Goal: Task Accomplishment & Management: Complete application form

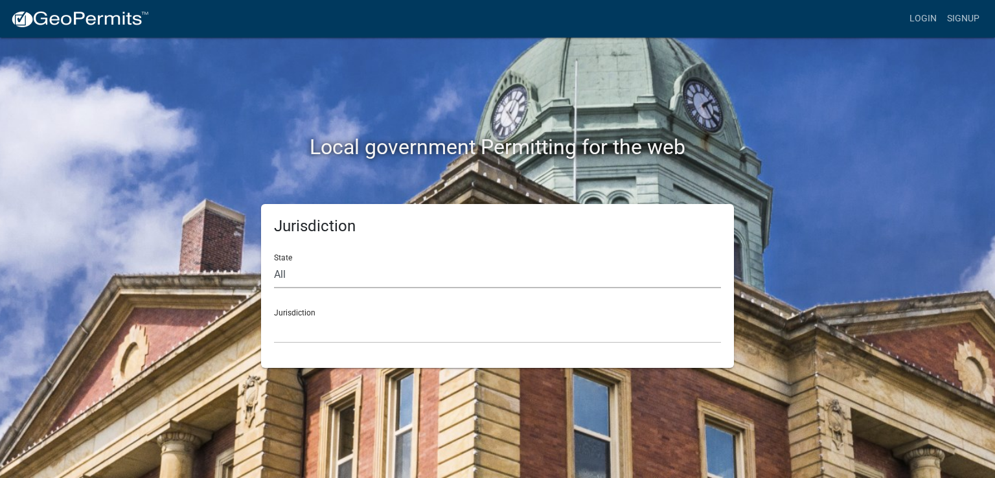
click at [283, 279] on select "All [US_STATE] [US_STATE] [US_STATE] [US_STATE] [US_STATE] [US_STATE] [US_STATE…" at bounding box center [497, 275] width 447 height 27
select select "[US_STATE]"
click at [274, 262] on select "All [US_STATE] [US_STATE] [US_STATE] [US_STATE] [US_STATE] [US_STATE] [US_STATE…" at bounding box center [497, 275] width 447 height 27
click at [300, 330] on select "City of [GEOGRAPHIC_DATA], [US_STATE] City of [GEOGRAPHIC_DATA], [US_STATE] Cit…" at bounding box center [497, 330] width 447 height 27
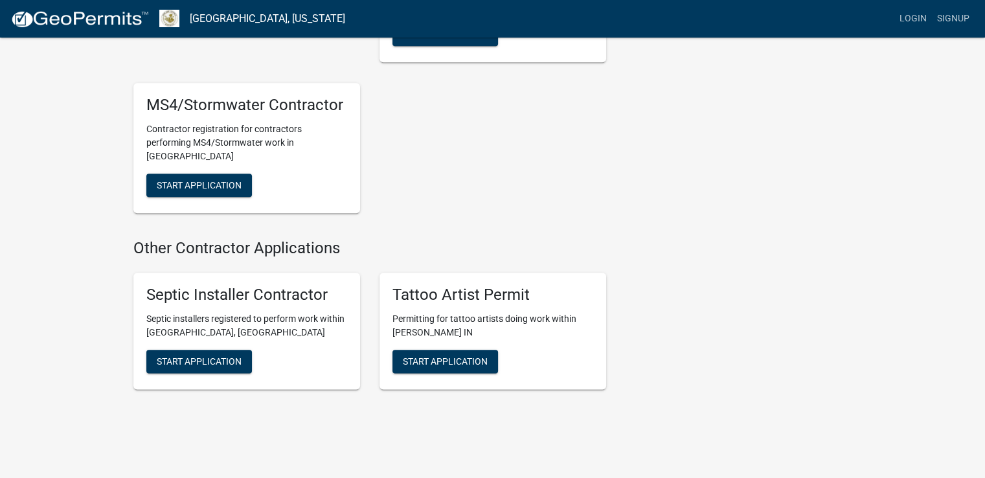
scroll to position [1506, 0]
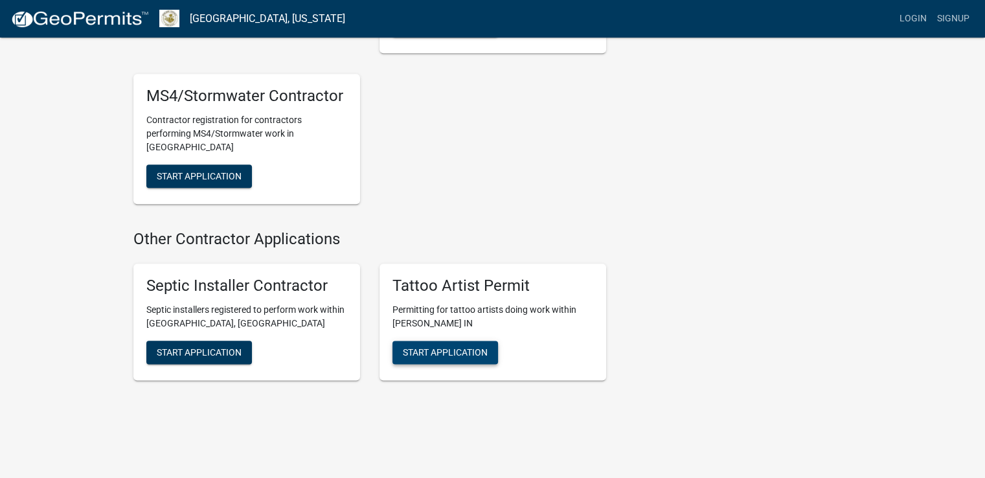
click at [453, 347] on span "Start Application" at bounding box center [445, 352] width 85 height 10
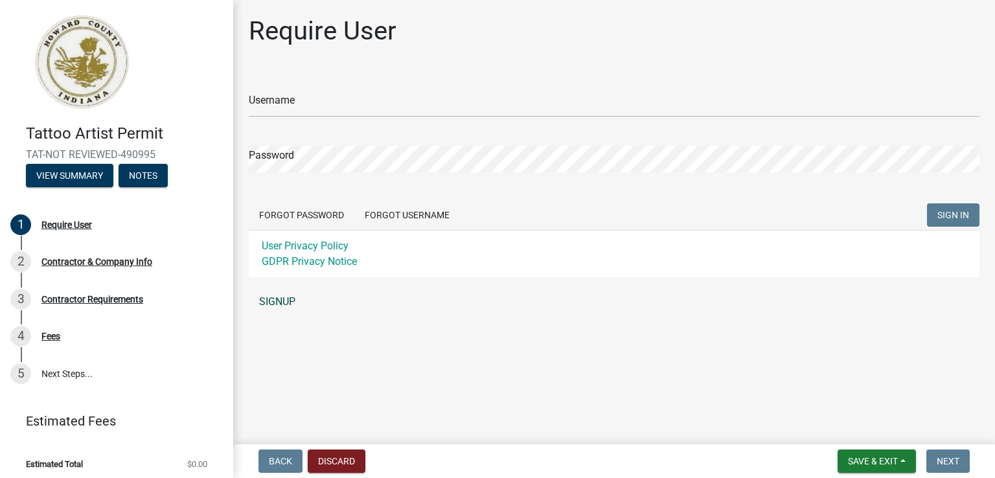
click at [280, 301] on link "SIGNUP" at bounding box center [614, 302] width 731 height 26
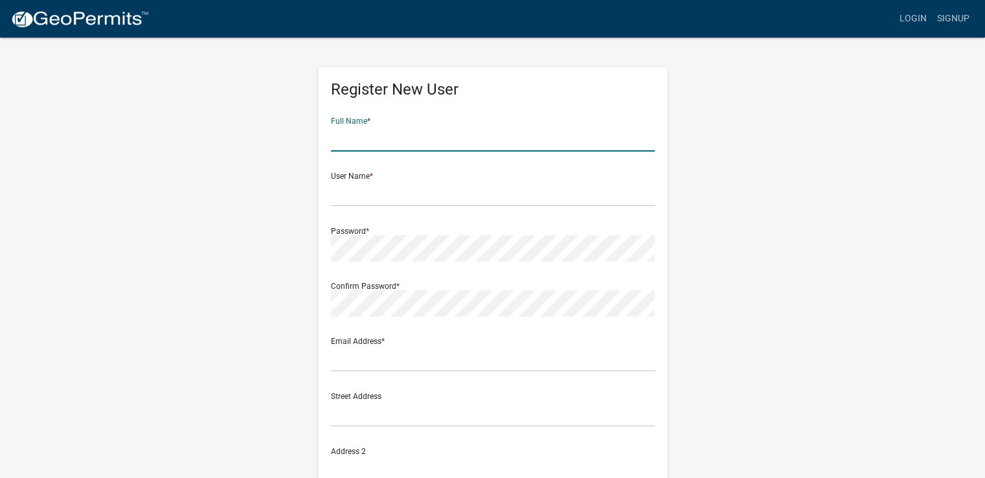
click at [389, 135] on input "text" at bounding box center [493, 138] width 324 height 27
type input "[PERSON_NAME]"
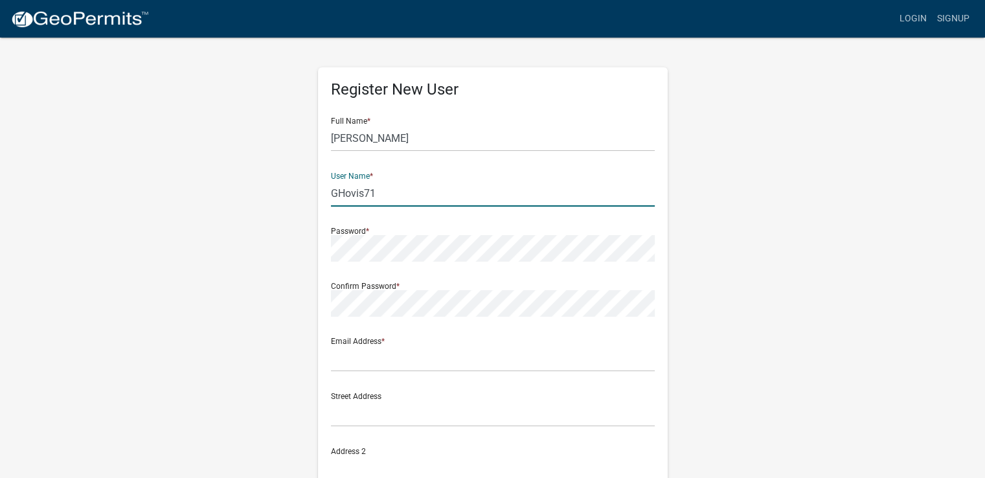
type input "GHovis71"
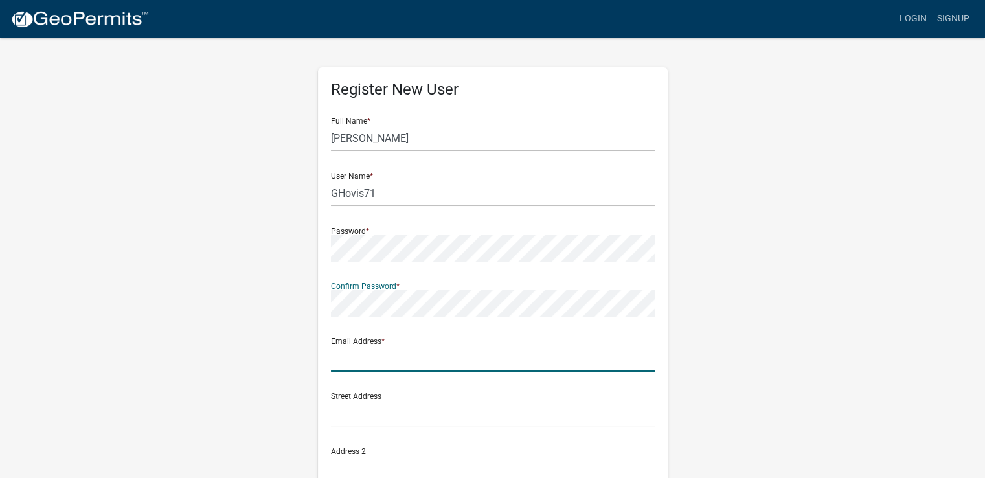
click at [367, 369] on input "text" at bounding box center [493, 358] width 324 height 27
type input "a"
type input "[EMAIL_ADDRESS][DOMAIN_NAME]"
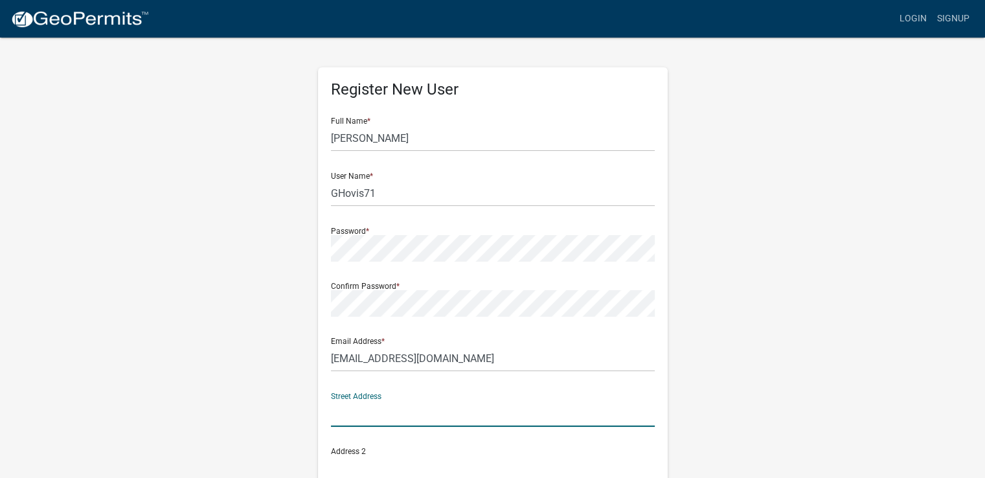
click at [361, 410] on input "text" at bounding box center [493, 413] width 324 height 27
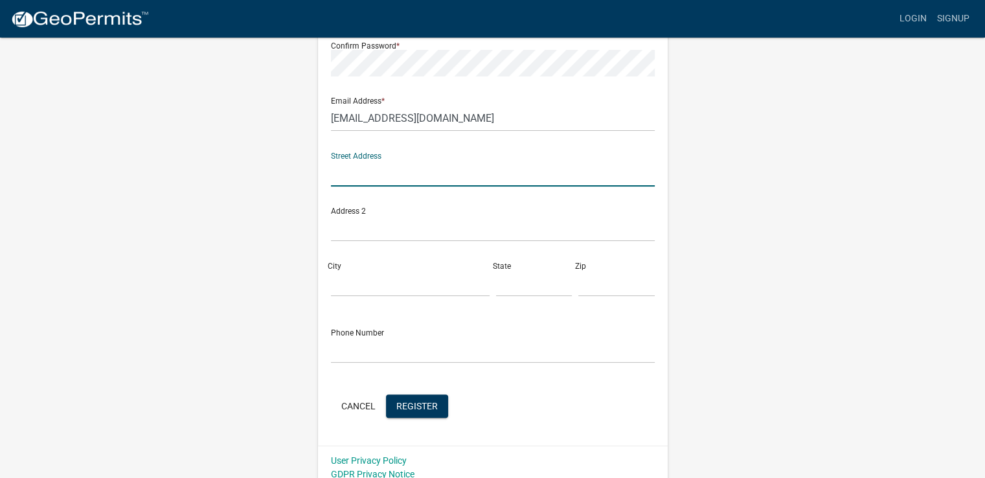
scroll to position [251, 0]
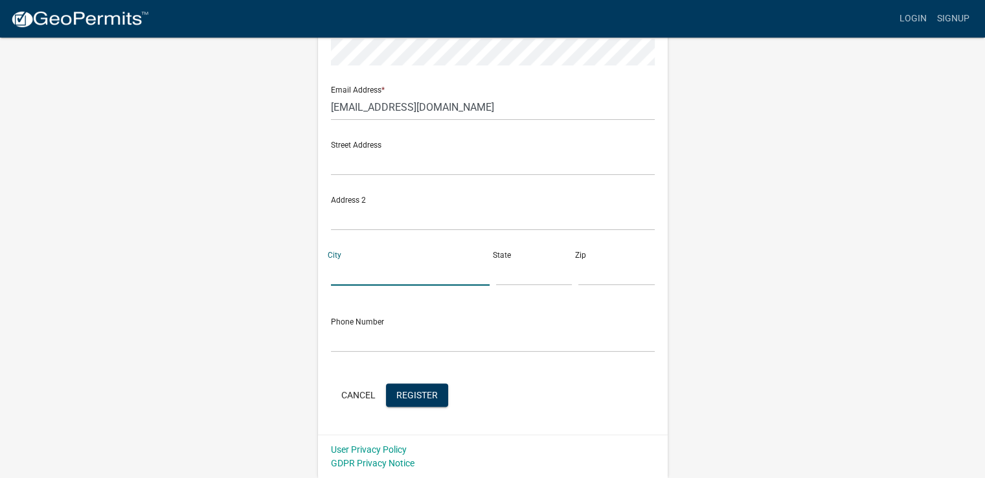
click at [359, 276] on input "City" at bounding box center [410, 272] width 159 height 27
type input "L"
type input "Kokomo"
type input "IN"
type input "46902"
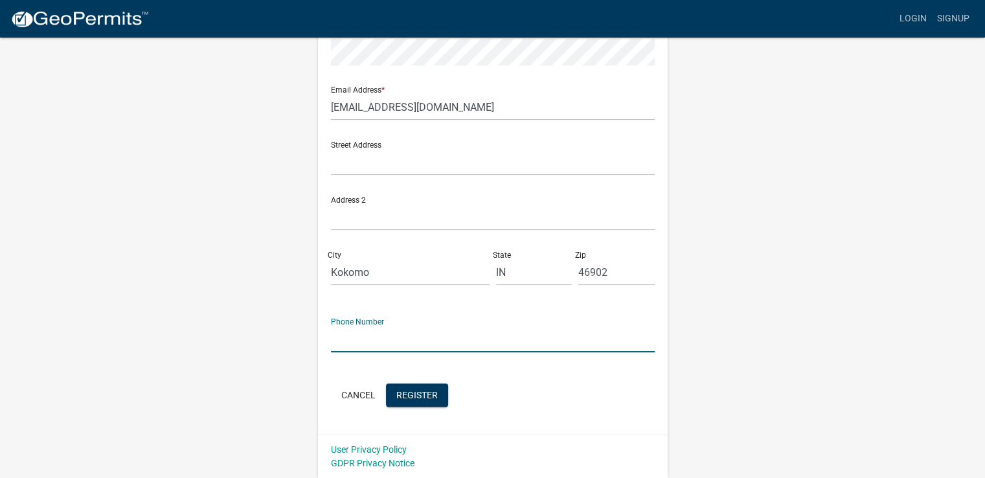
click at [350, 335] on input "text" at bounding box center [493, 339] width 324 height 27
type input "7652103086"
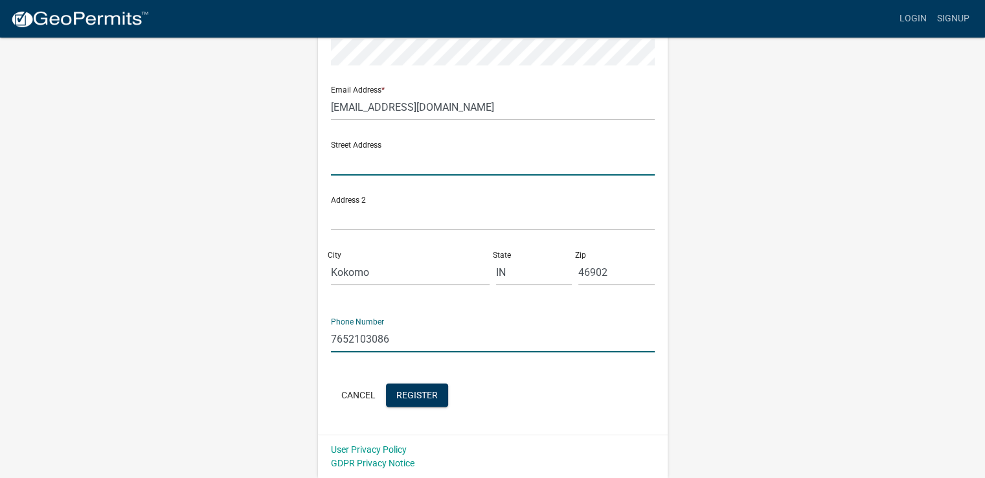
click at [355, 161] on input "text" at bounding box center [493, 162] width 324 height 27
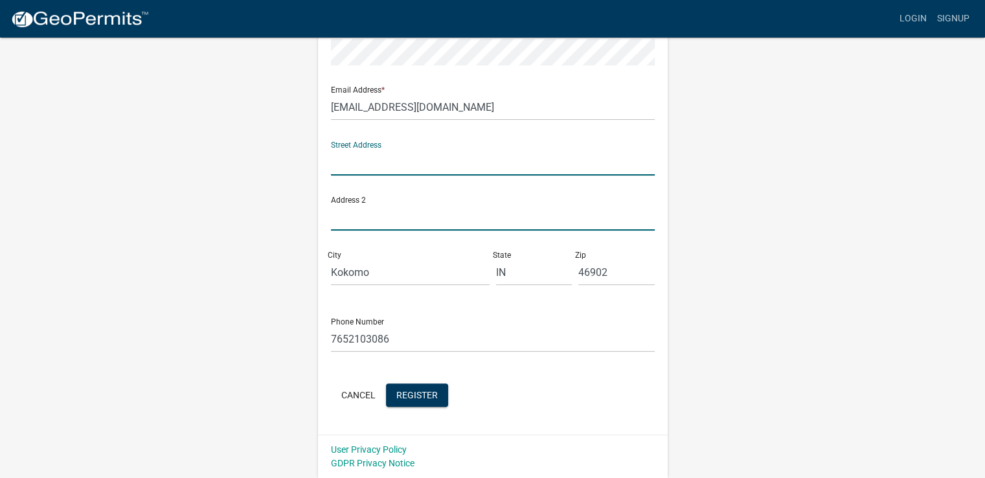
click at [354, 218] on input "text" at bounding box center [493, 217] width 324 height 27
click at [350, 169] on input "text" at bounding box center [493, 162] width 324 height 27
type input "[STREET_ADDRESS]"
click at [260, 196] on div "Register New User Full Name * [PERSON_NAME] User Name * GHovis71 Password * Con…" at bounding box center [493, 131] width 738 height 693
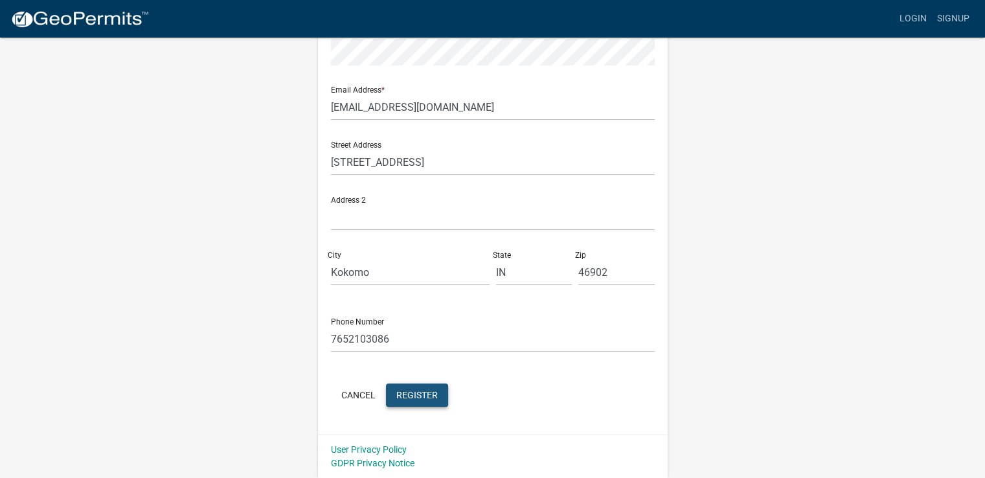
click at [401, 395] on span "Register" at bounding box center [416, 394] width 41 height 10
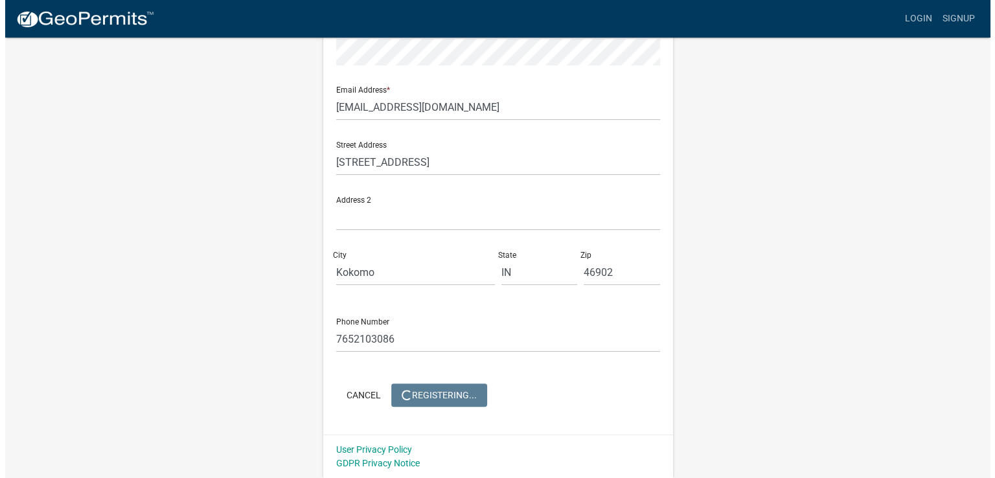
scroll to position [0, 0]
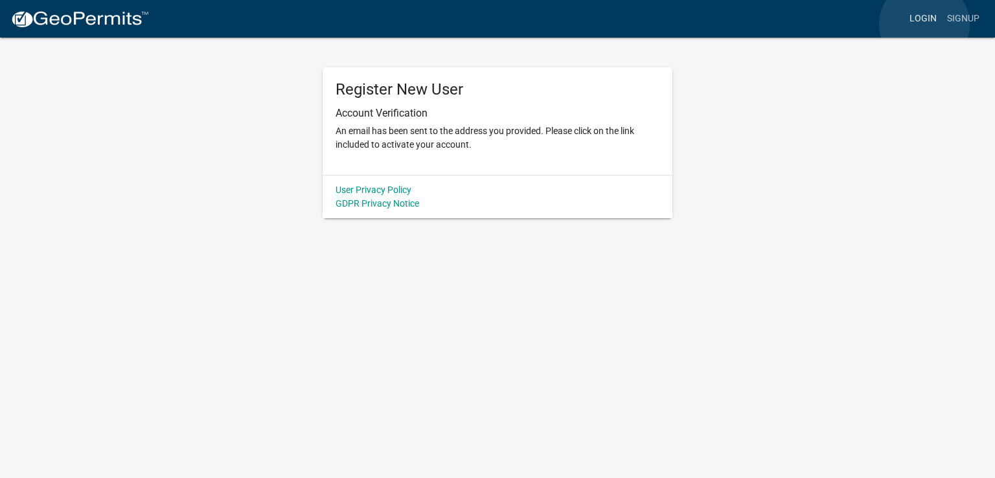
click at [924, 25] on link "Login" at bounding box center [923, 18] width 38 height 25
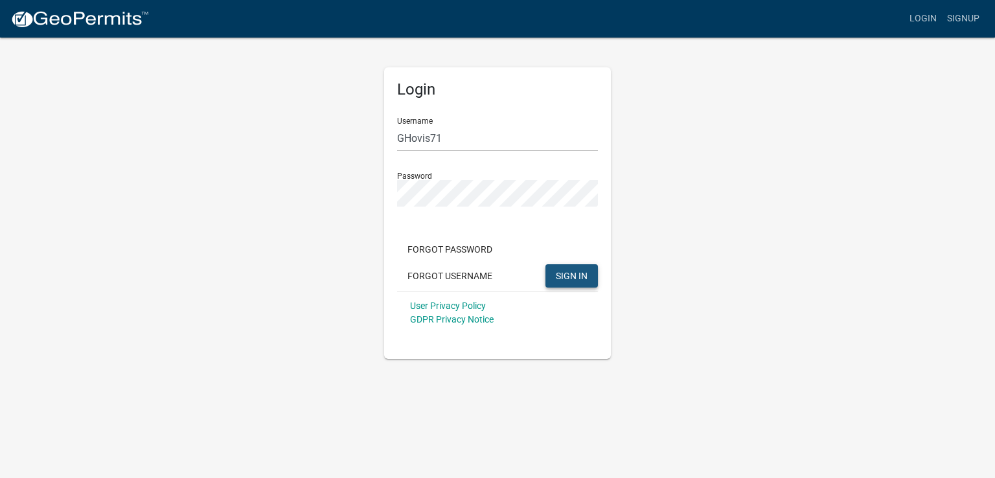
click at [579, 280] on span "SIGN IN" at bounding box center [572, 275] width 32 height 10
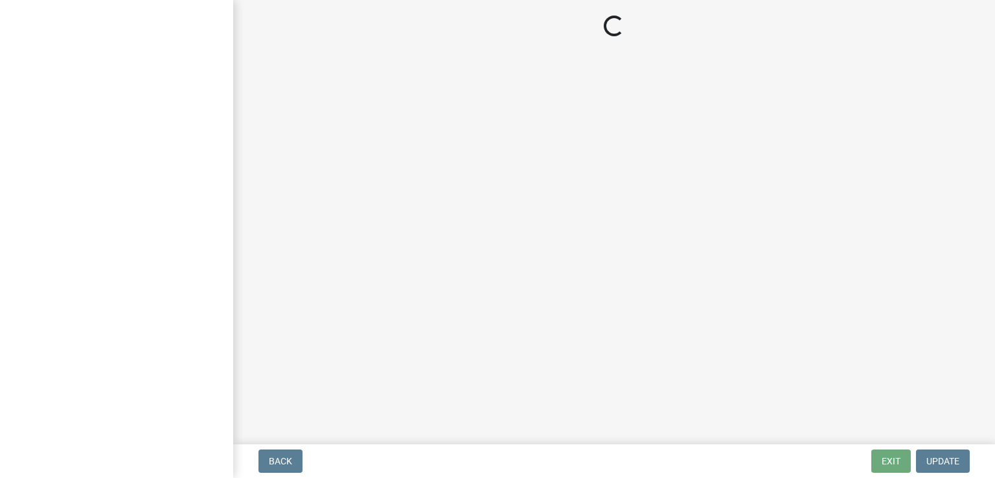
select select "IN"
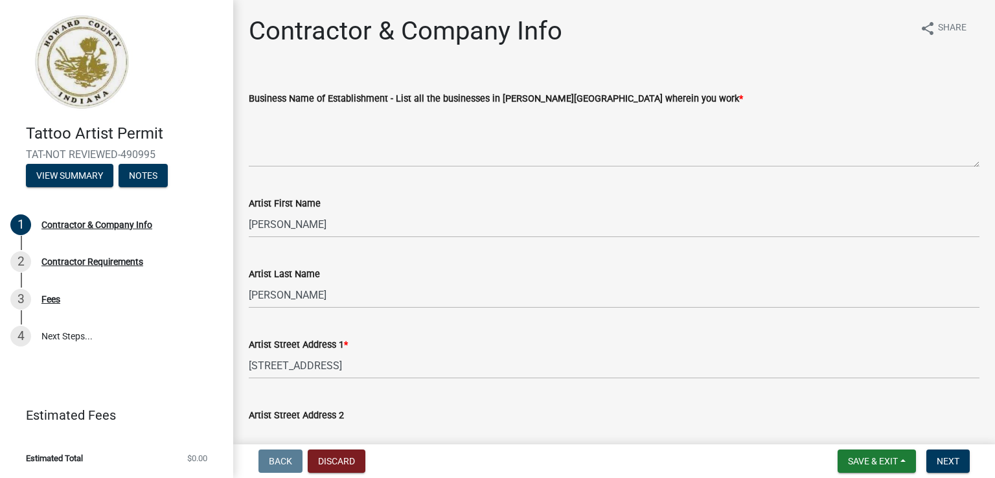
drag, startPoint x: 974, startPoint y: 192, endPoint x: 977, endPoint y: 214, distance: 21.6
click at [977, 214] on div "Artist First Name [PERSON_NAME]" at bounding box center [614, 207] width 750 height 60
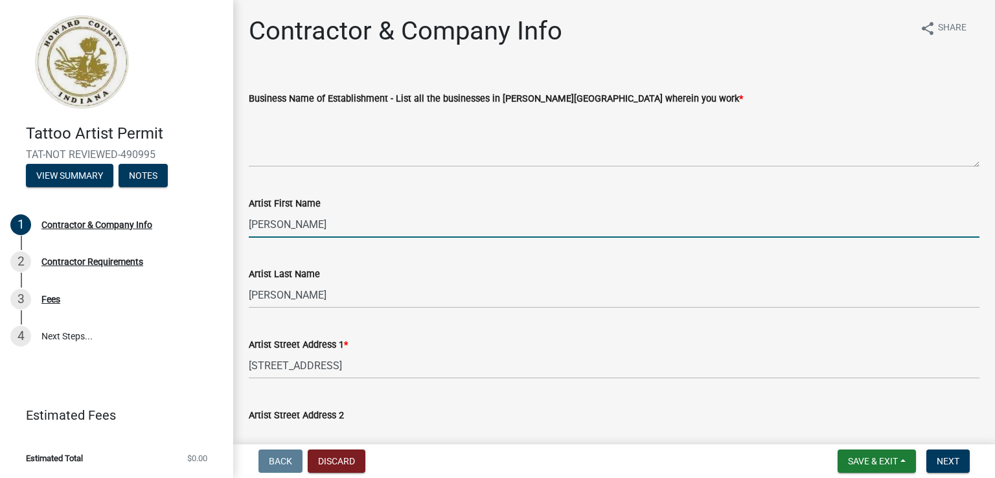
click at [964, 218] on input "[PERSON_NAME]" at bounding box center [614, 224] width 731 height 27
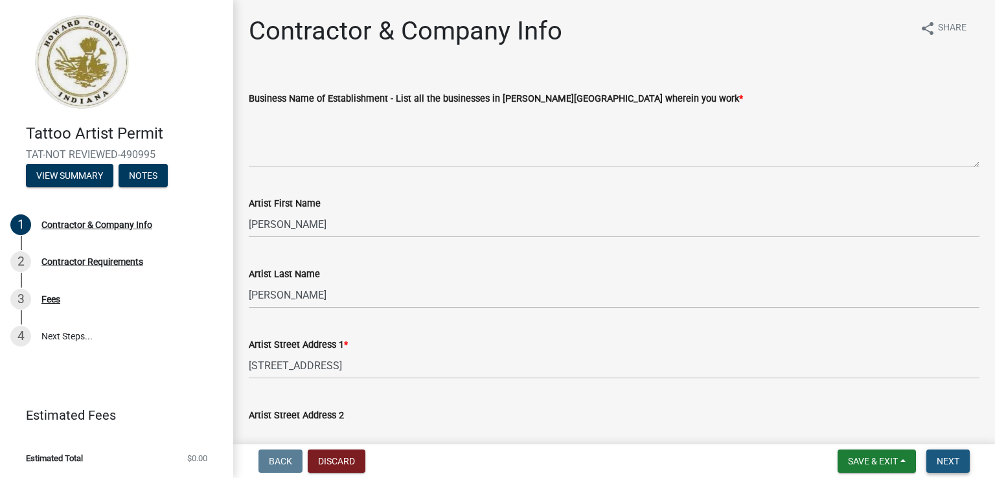
click at [944, 464] on span "Next" at bounding box center [948, 461] width 23 height 10
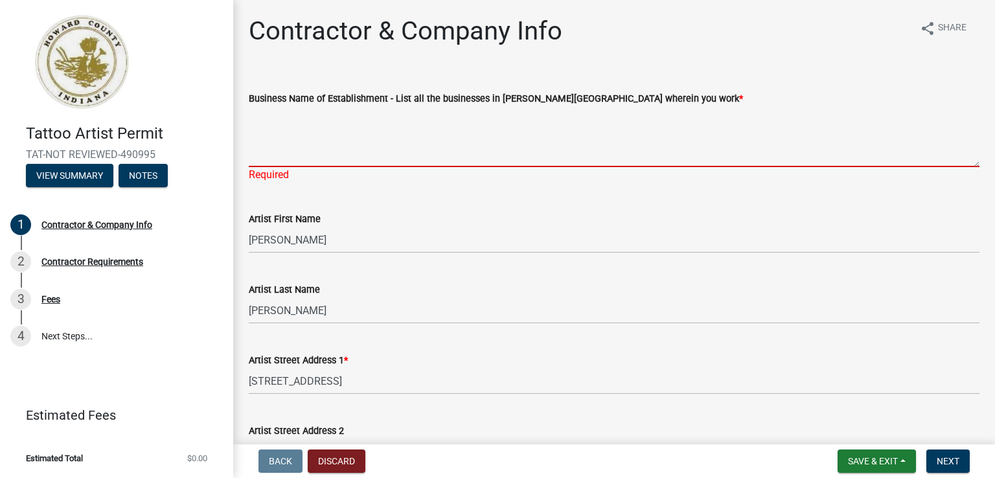
click at [283, 138] on textarea "Business Name of Establishment - List all the businesses in [PERSON_NAME][GEOGR…" at bounding box center [614, 136] width 731 height 61
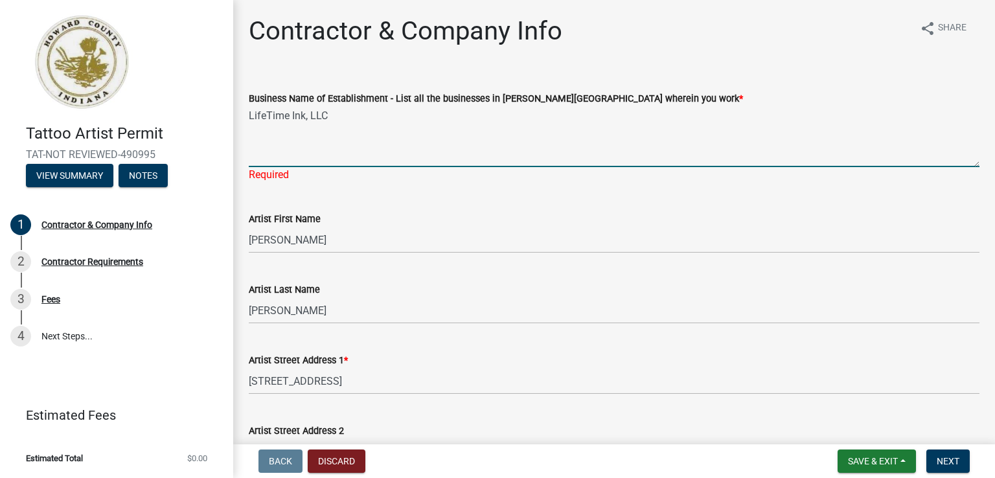
type textarea "LifeTime Ink, LLC"
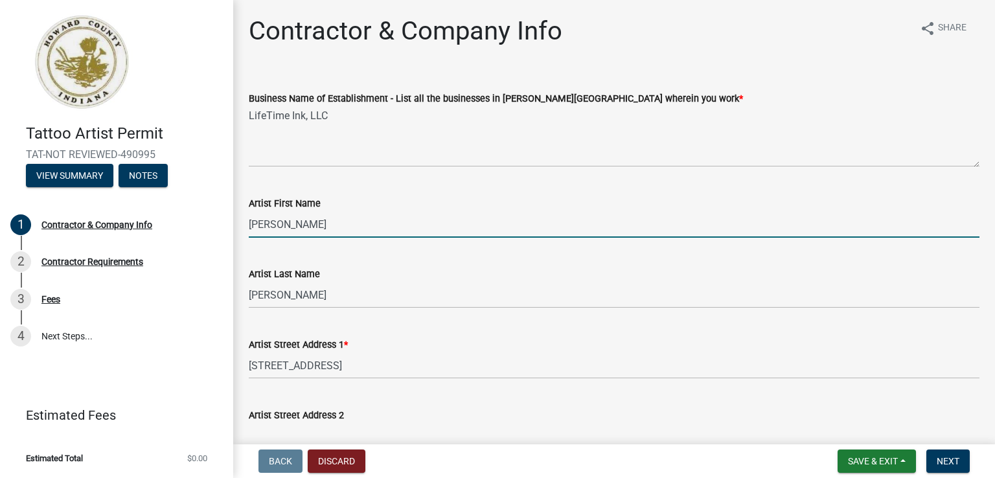
click at [374, 247] on wm-data-entity-input "Artist First Name Garry" at bounding box center [614, 212] width 731 height 71
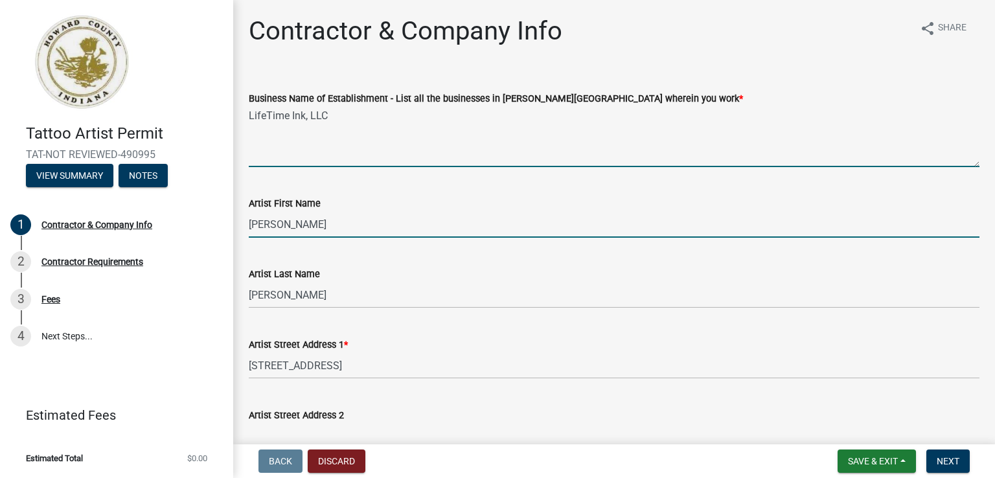
click at [302, 128] on textarea "LifeTime Ink, LLC" at bounding box center [614, 136] width 731 height 61
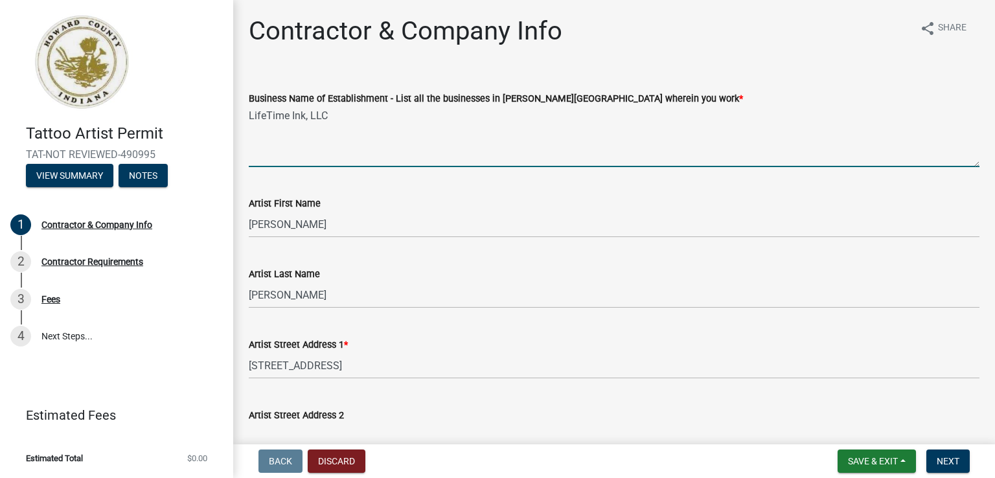
click at [275, 157] on textarea "LifeTime Ink, LLC" at bounding box center [614, 136] width 731 height 61
click at [249, 159] on textarea "LifeTime Ink, LLC" at bounding box center [614, 136] width 731 height 61
click at [338, 117] on textarea "LifeTime Ink, LLC" at bounding box center [614, 136] width 731 height 61
click at [245, 117] on div "Business Name of Establishment - List all the businesses in Howard Co wherein y…" at bounding box center [614, 120] width 750 height 95
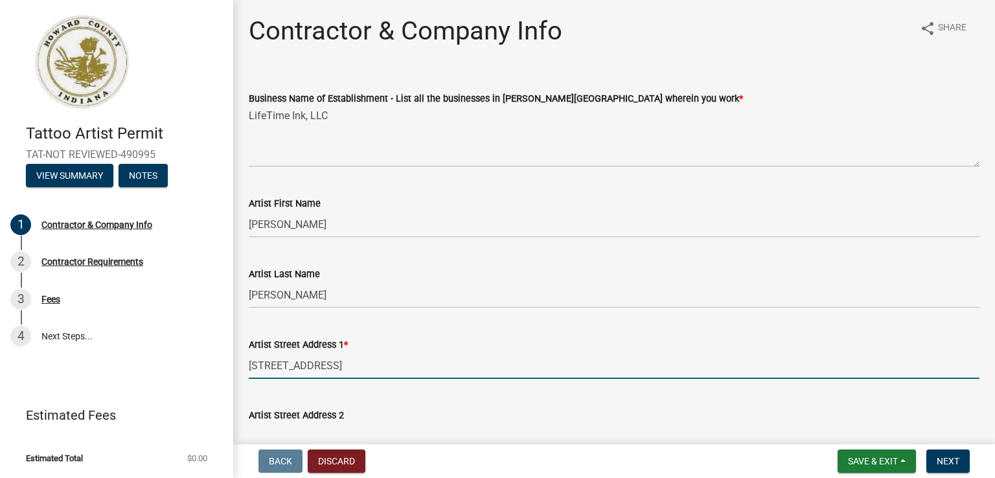
click at [347, 366] on input "[STREET_ADDRESS]" at bounding box center [614, 365] width 731 height 27
type input "5"
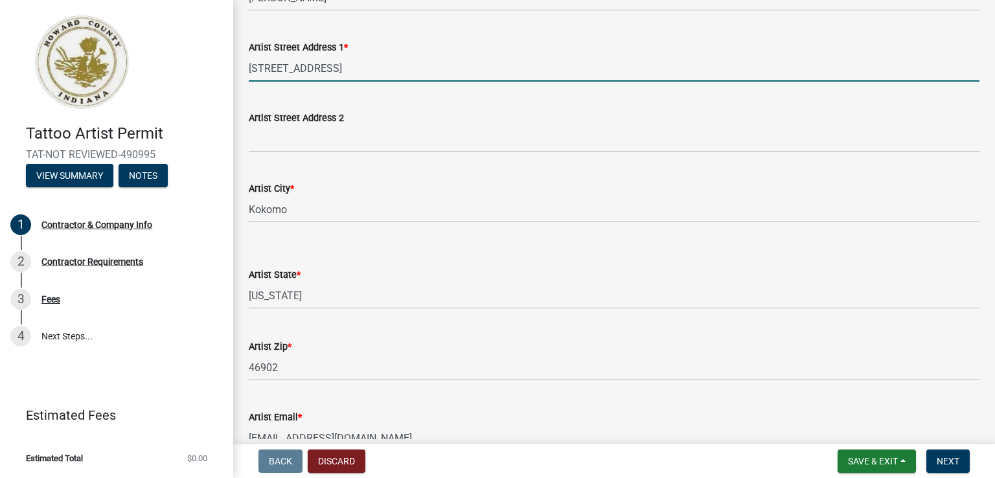
scroll to position [311, 0]
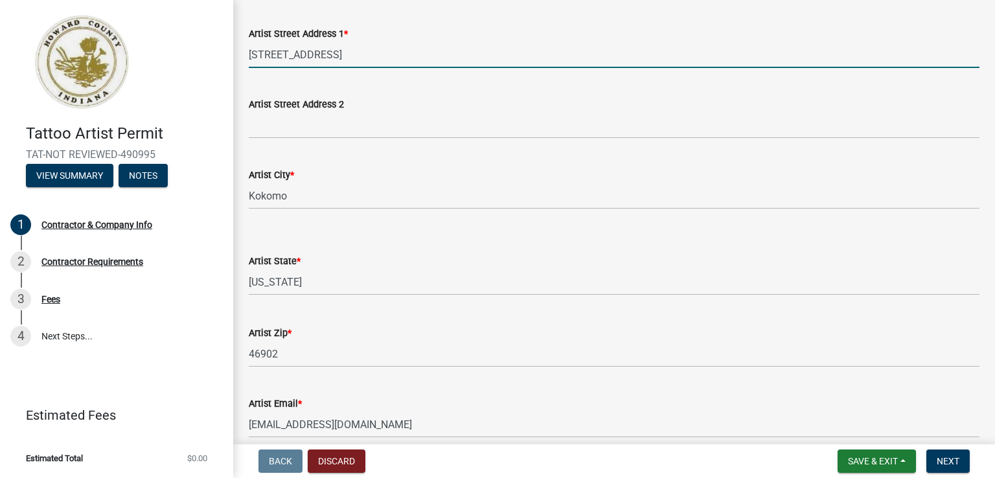
type input "415 S Courtland Ave"
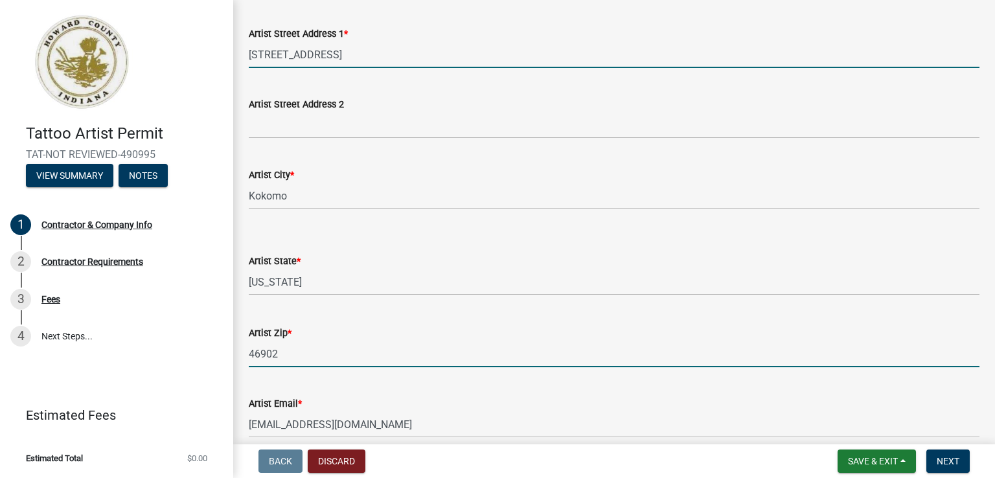
click at [313, 361] on input "46902" at bounding box center [614, 354] width 731 height 27
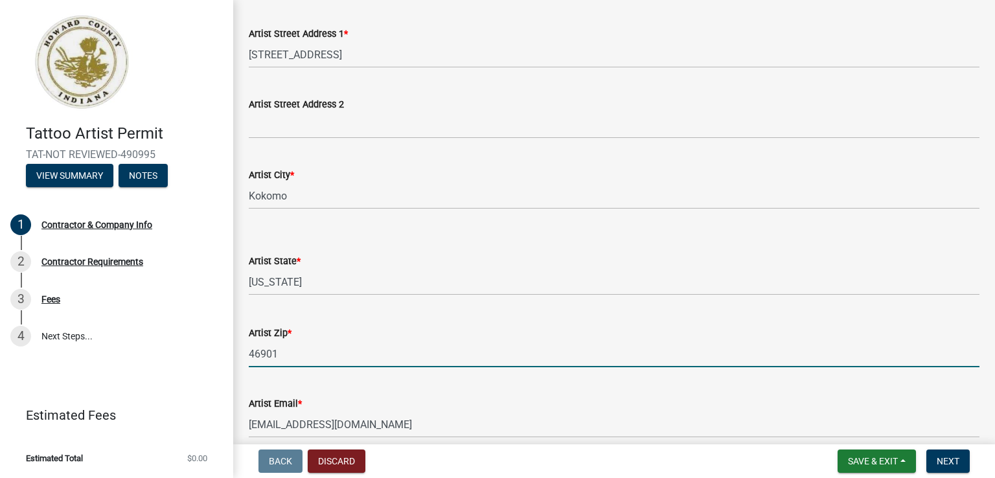
type input "46901"
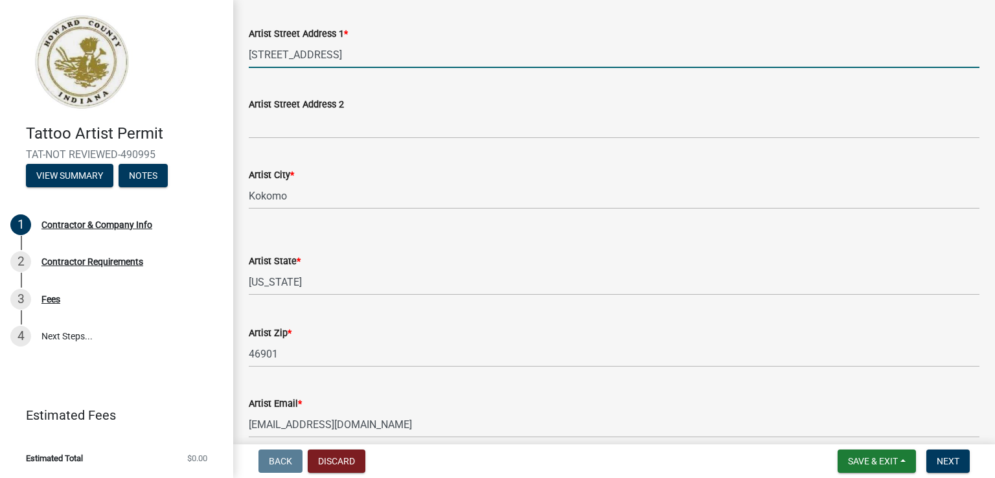
click at [340, 60] on input "415 S Courtland Ave" at bounding box center [614, 54] width 731 height 27
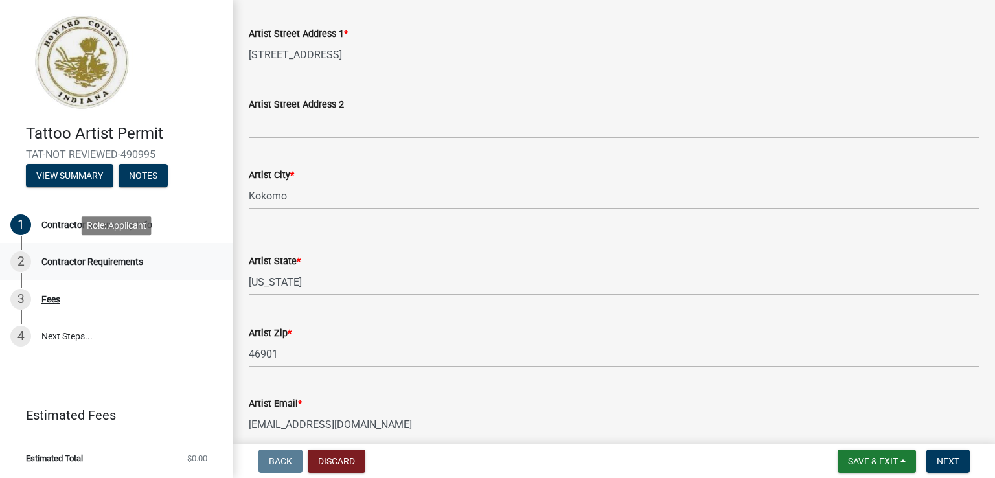
click at [77, 259] on div "Contractor Requirements" at bounding box center [92, 261] width 102 height 9
click at [71, 231] on div "1 Contractor & Company Info" at bounding box center [111, 224] width 202 height 21
click at [937, 460] on span "Next" at bounding box center [948, 461] width 23 height 10
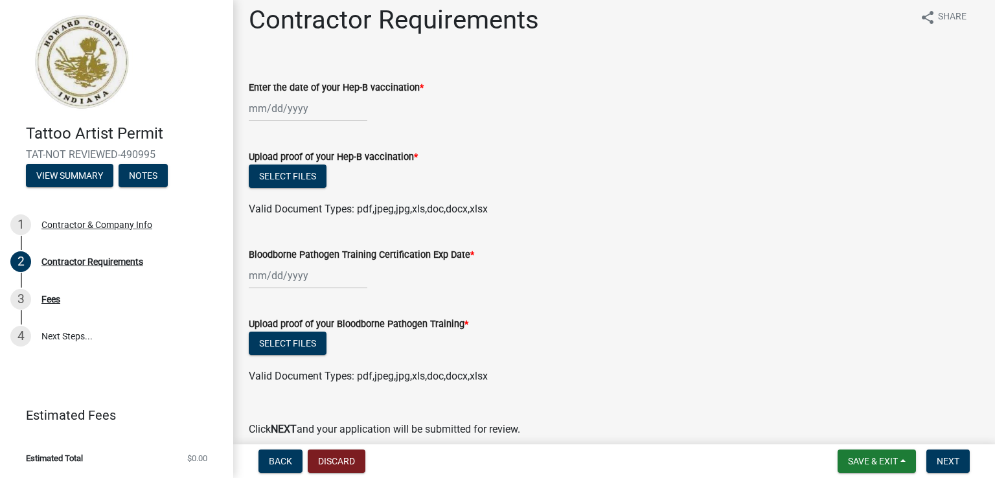
scroll to position [0, 0]
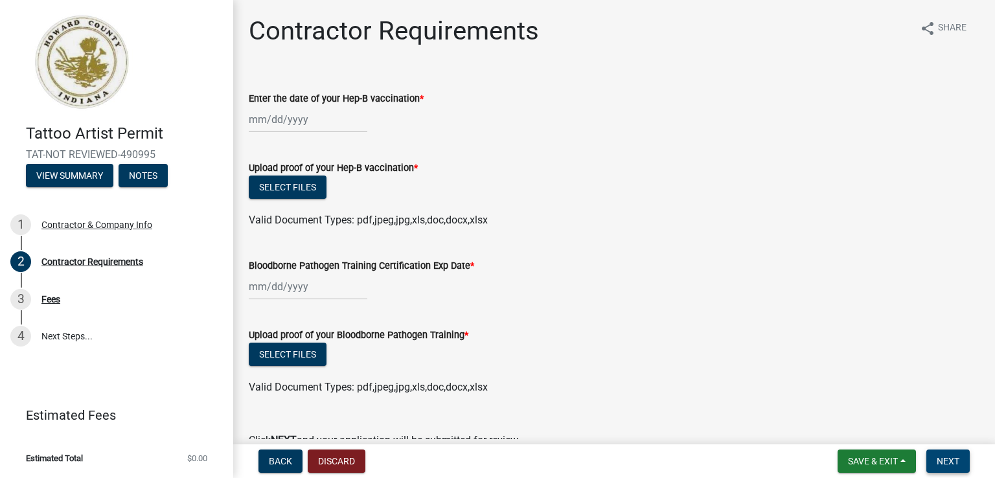
click at [952, 459] on span "Next" at bounding box center [948, 461] width 23 height 10
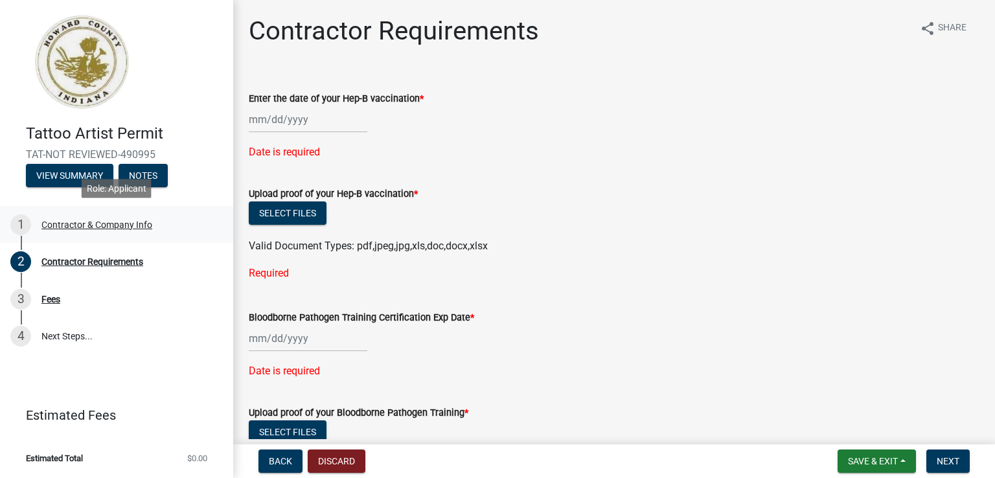
click at [83, 225] on div "Contractor & Company Info" at bounding box center [96, 224] width 111 height 9
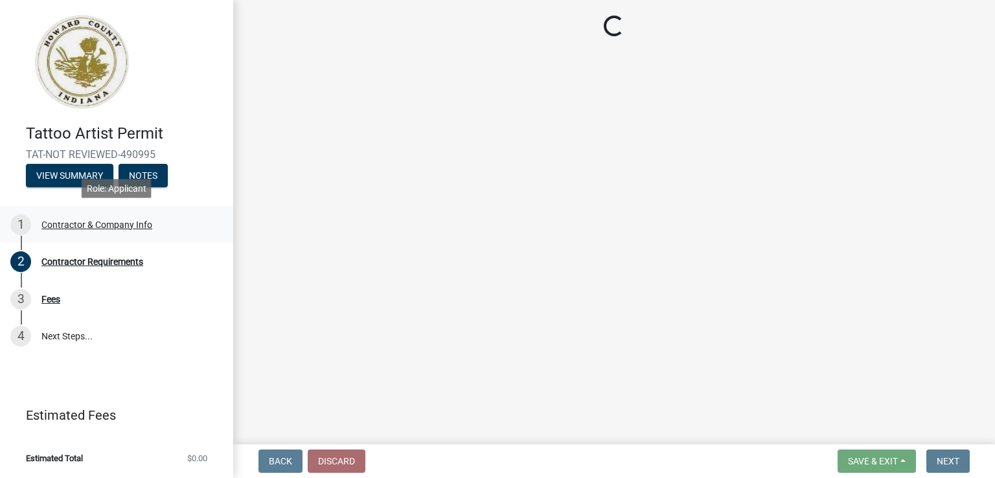
select select "IN"
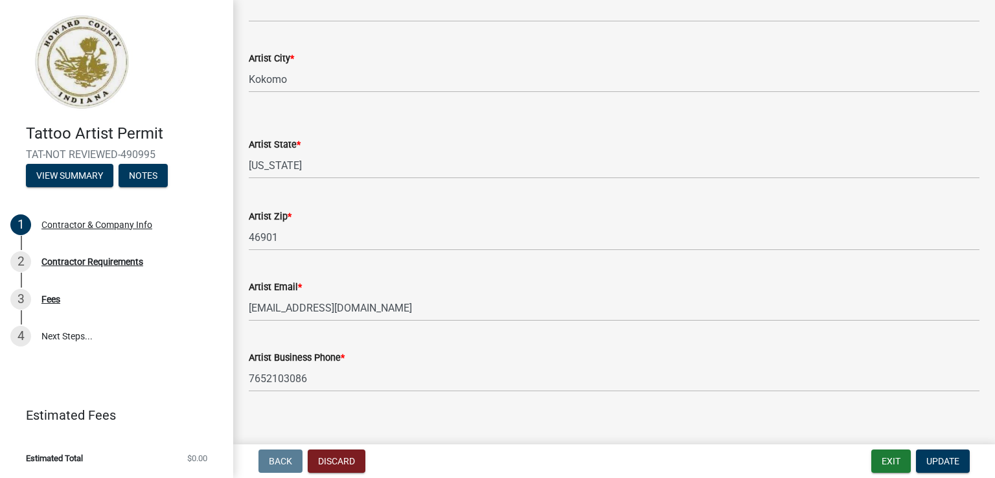
scroll to position [441, 0]
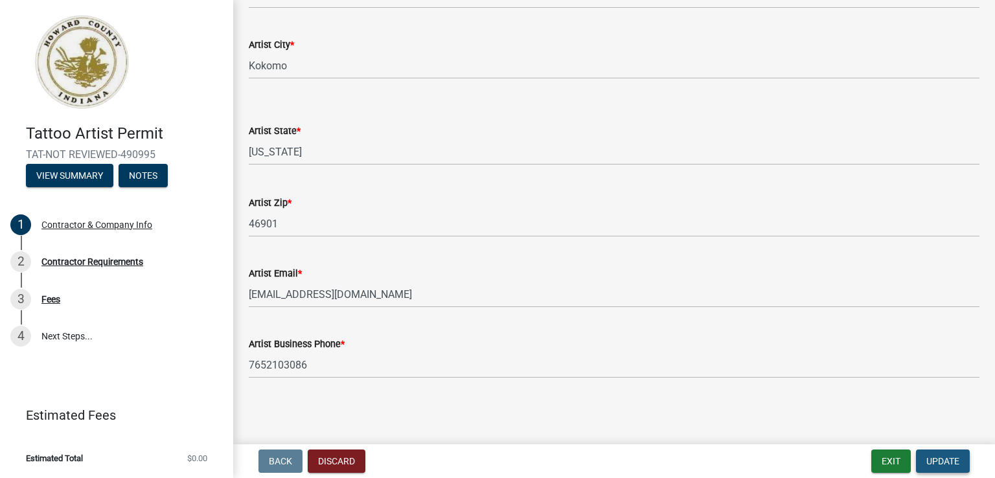
click at [937, 466] on span "Update" at bounding box center [942, 461] width 33 height 10
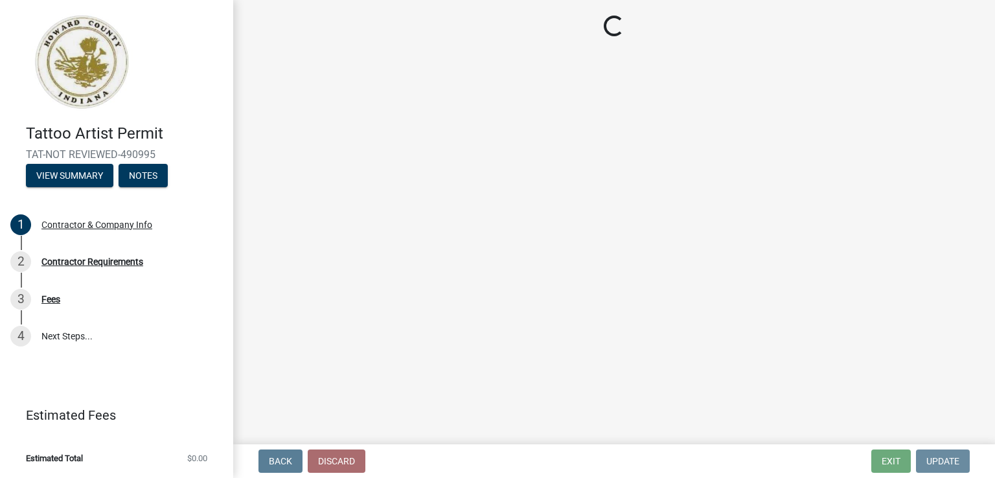
scroll to position [0, 0]
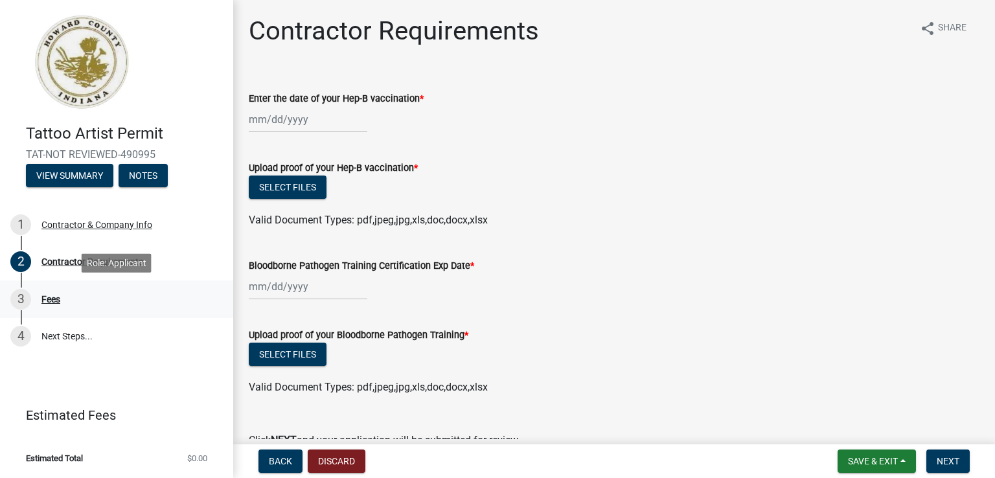
click at [52, 299] on div "Fees" at bounding box center [50, 299] width 19 height 9
click at [60, 336] on link "4 Next Steps..." at bounding box center [116, 337] width 233 height 38
click at [80, 259] on div "Contractor Requirements" at bounding box center [92, 261] width 102 height 9
